Goal: Task Accomplishment & Management: Use online tool/utility

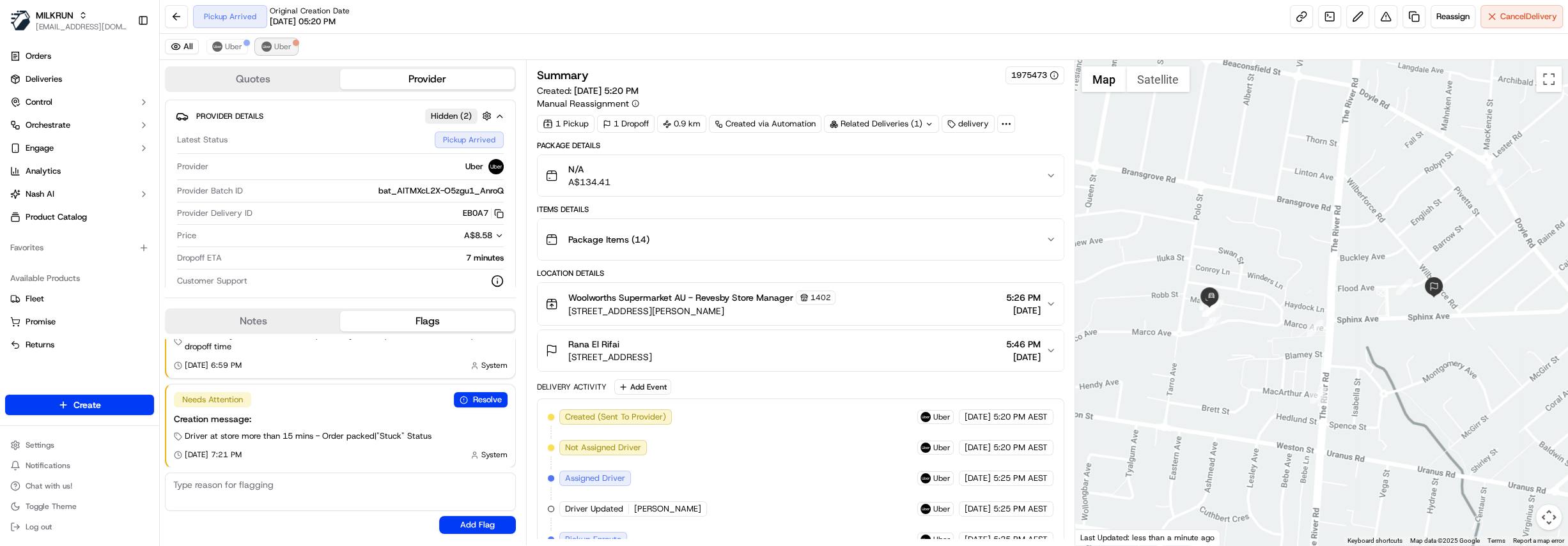
click at [280, 46] on span "Uber" at bounding box center [282, 46] width 17 height 10
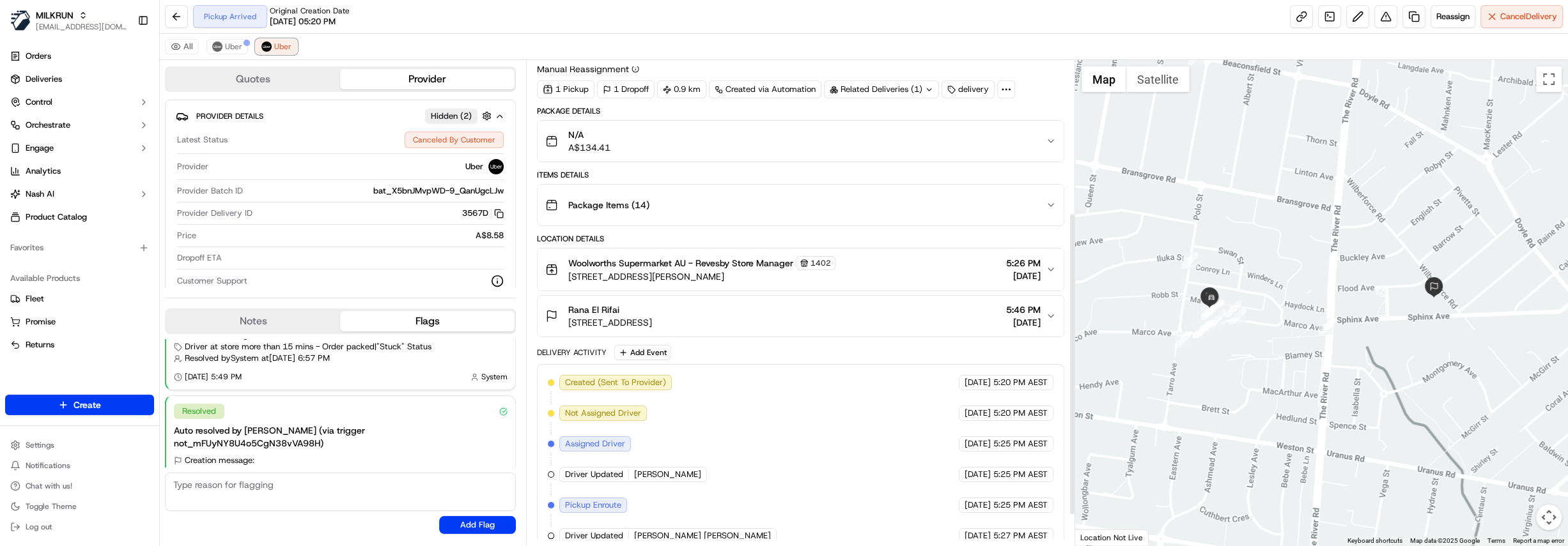
scroll to position [1, 0]
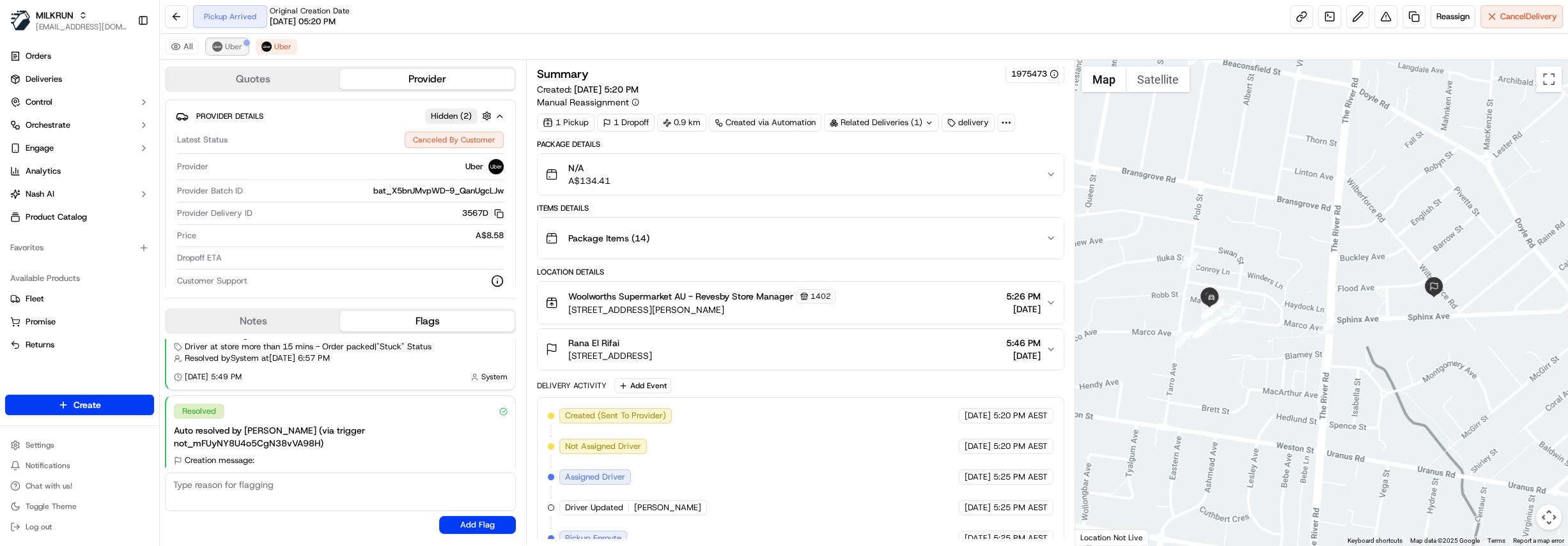
click at [228, 49] on span "Uber" at bounding box center [233, 46] width 17 height 10
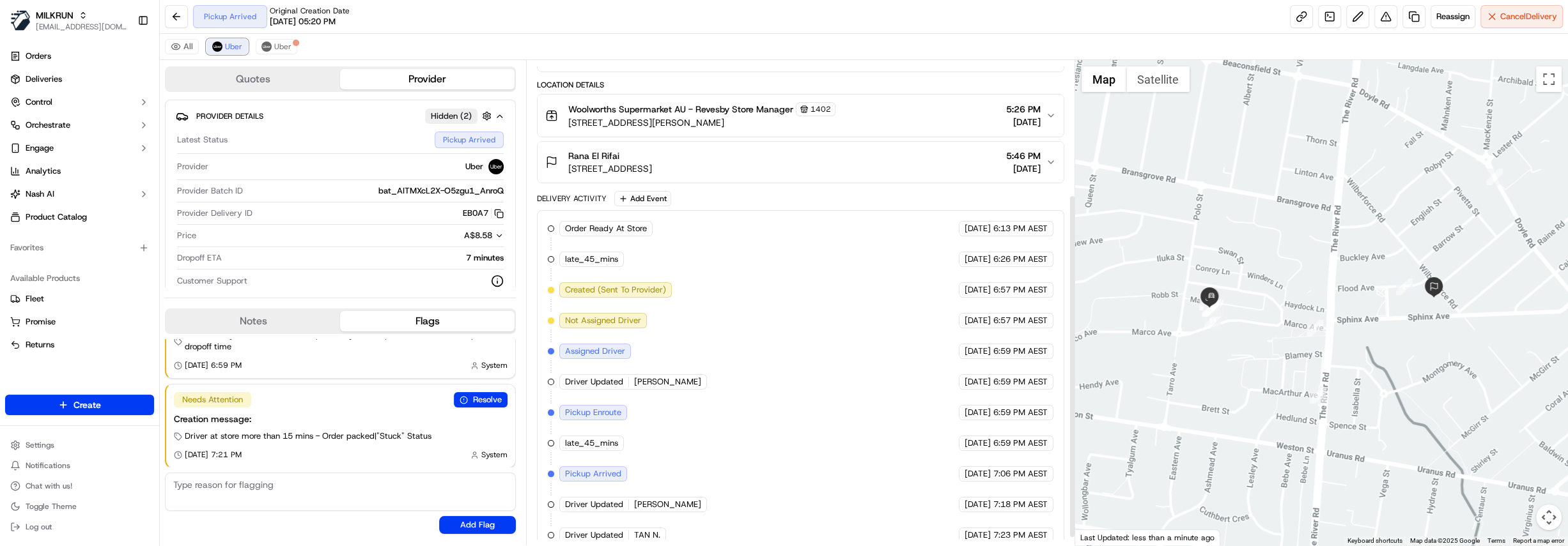
scroll to position [200, 0]
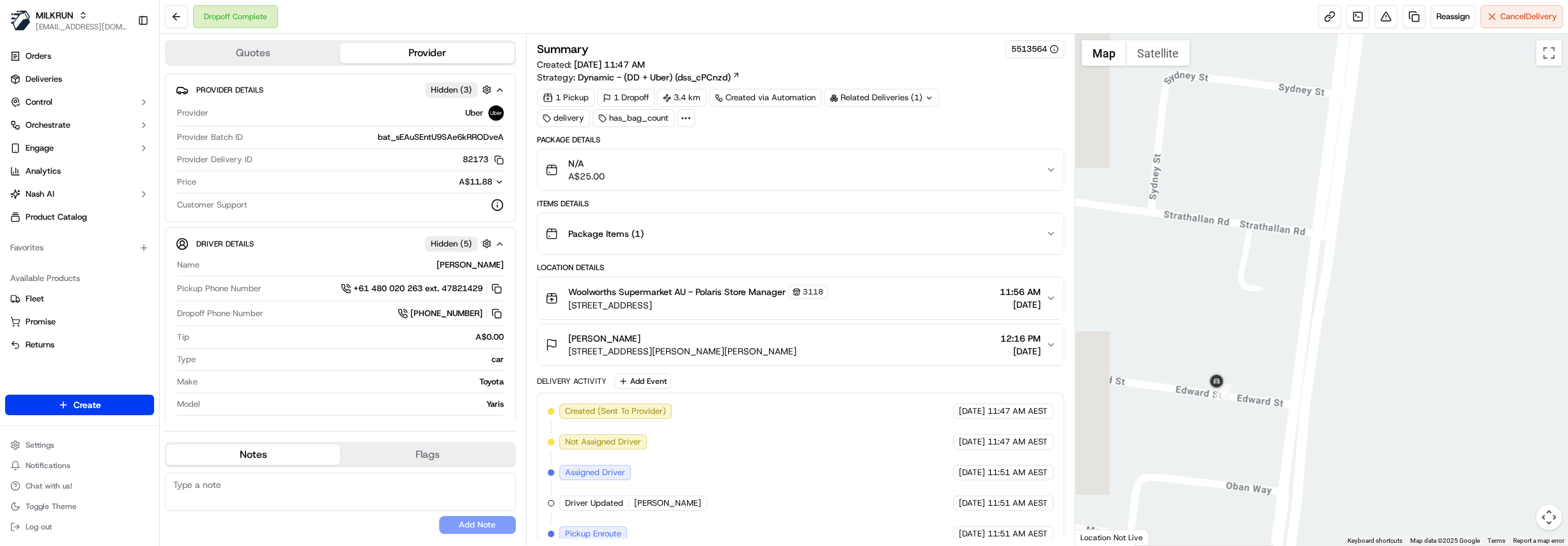
drag, startPoint x: 1147, startPoint y: 386, endPoint x: 1229, endPoint y: 378, distance: 82.4
click at [1229, 378] on div "To navigate, press the arrow keys." at bounding box center [1321, 289] width 493 height 512
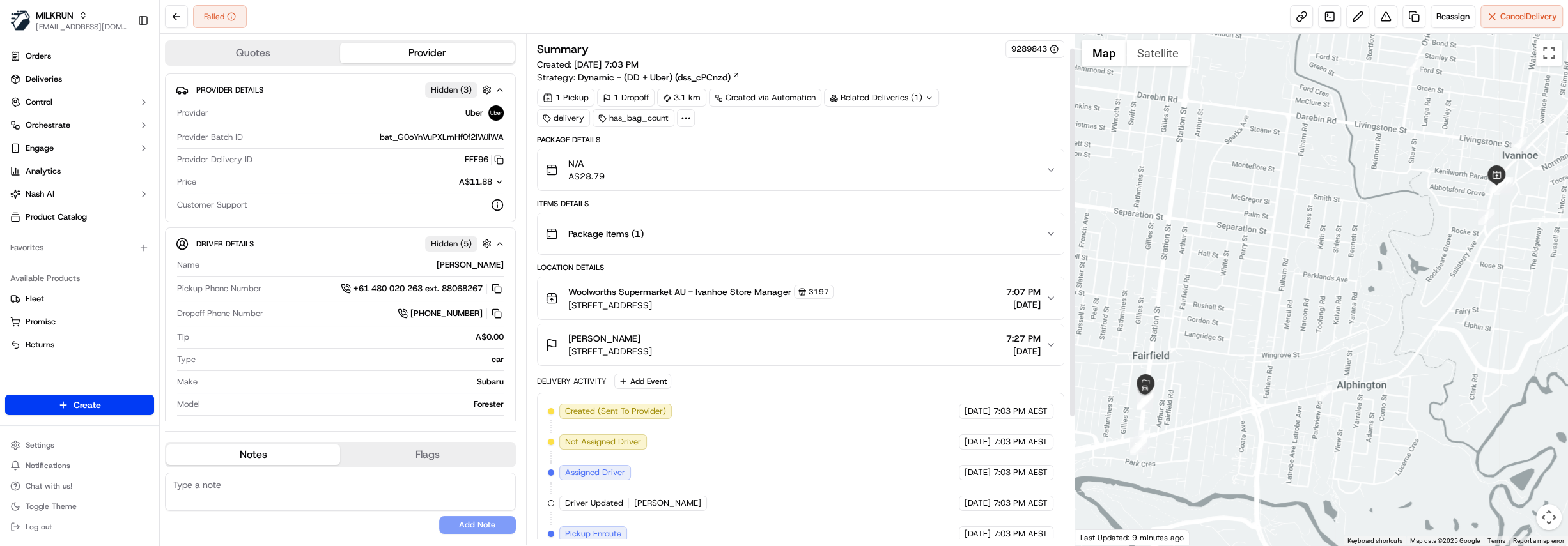
scroll to position [194, 0]
